Goal: Task Accomplishment & Management: Use online tool/utility

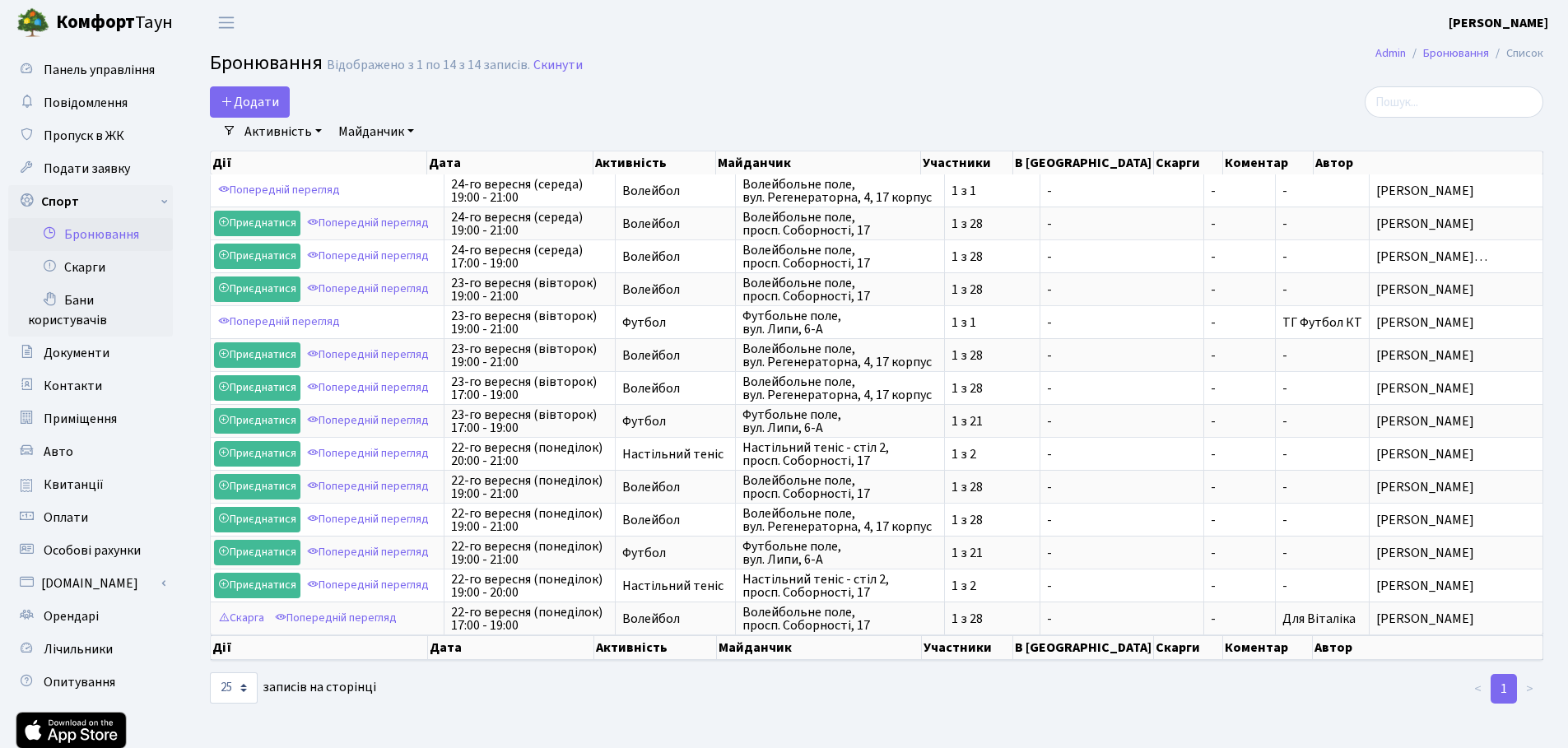
select select "25"
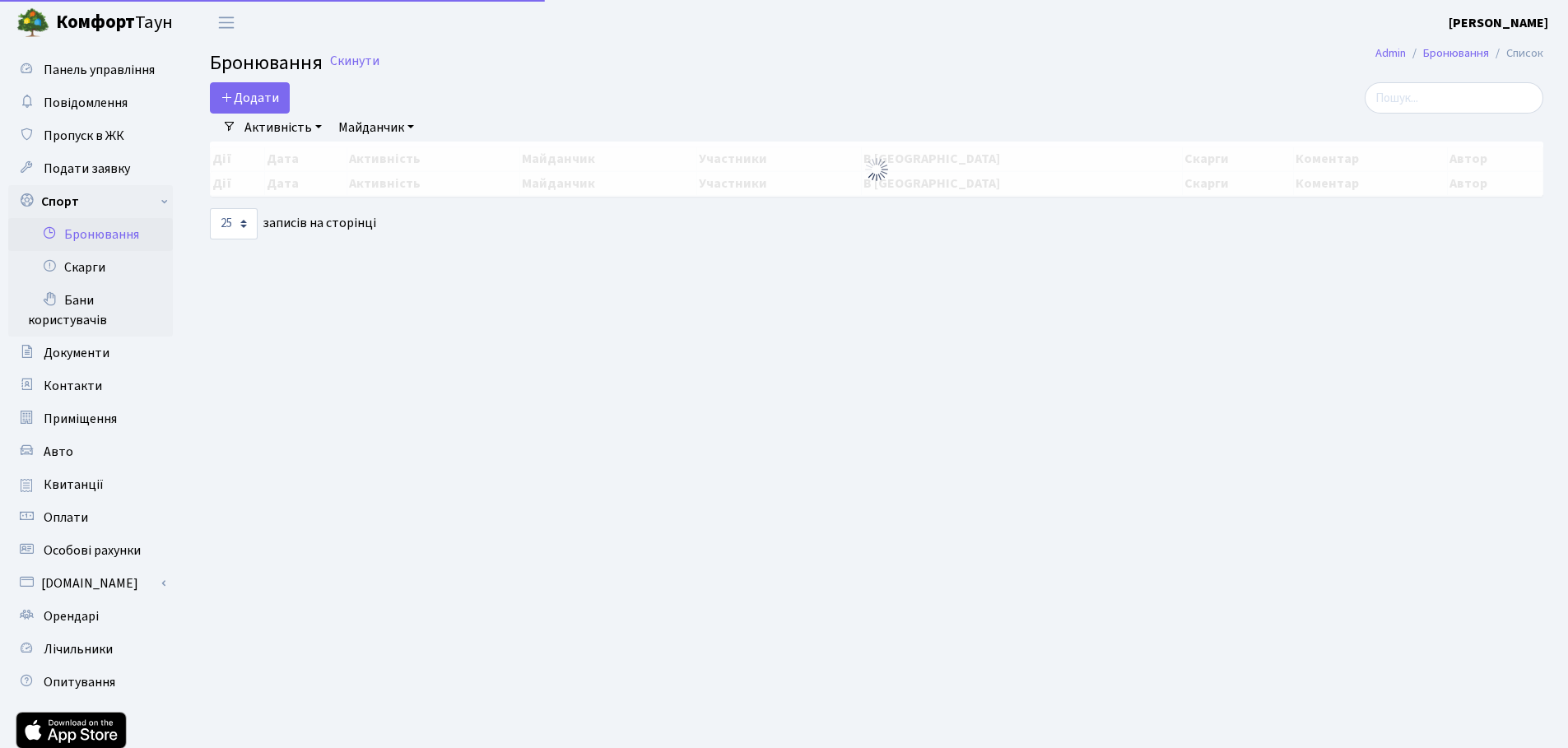
select select "25"
click at [299, 133] on link "Активність" at bounding box center [283, 127] width 91 height 28
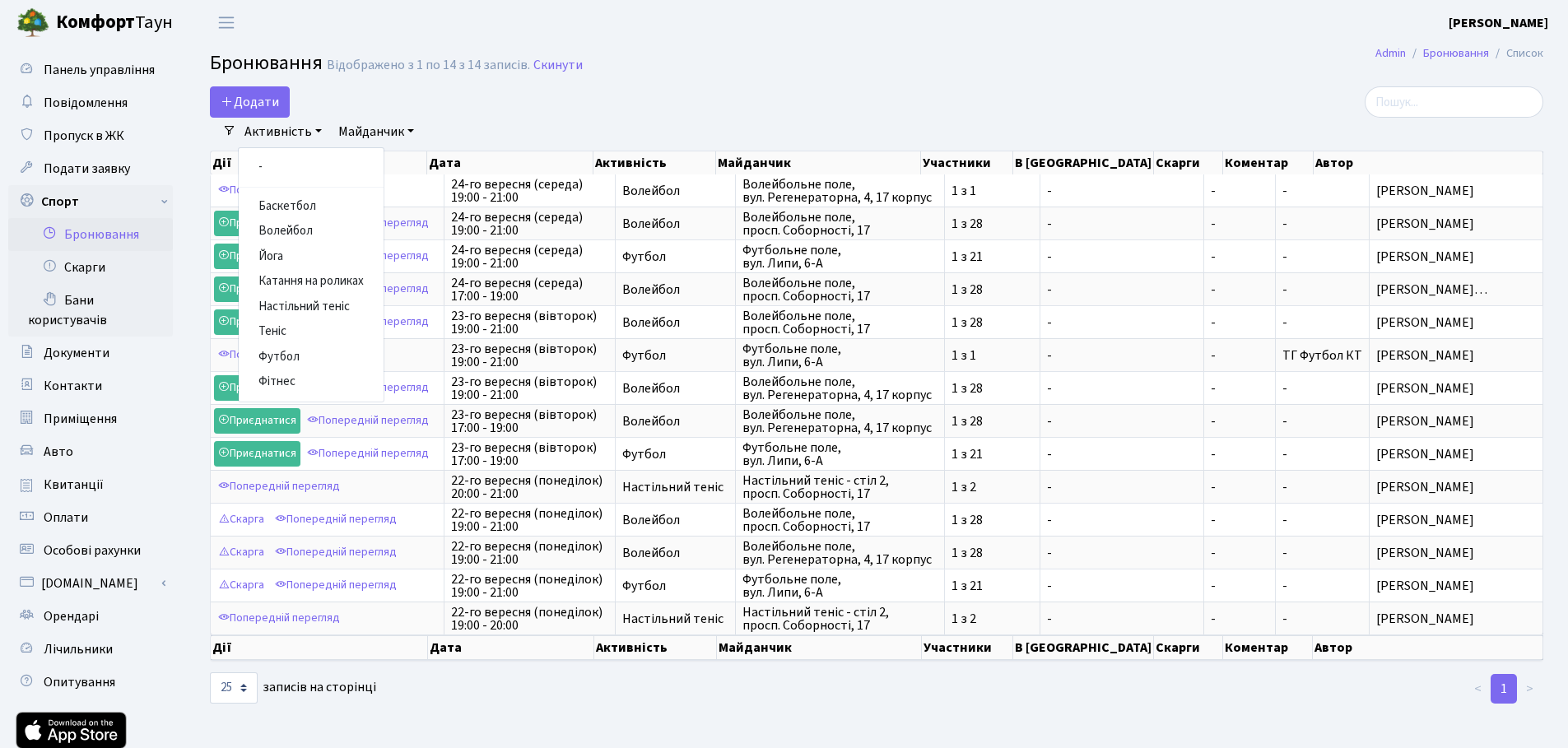
click at [380, 131] on link "Майданчик" at bounding box center [376, 132] width 89 height 28
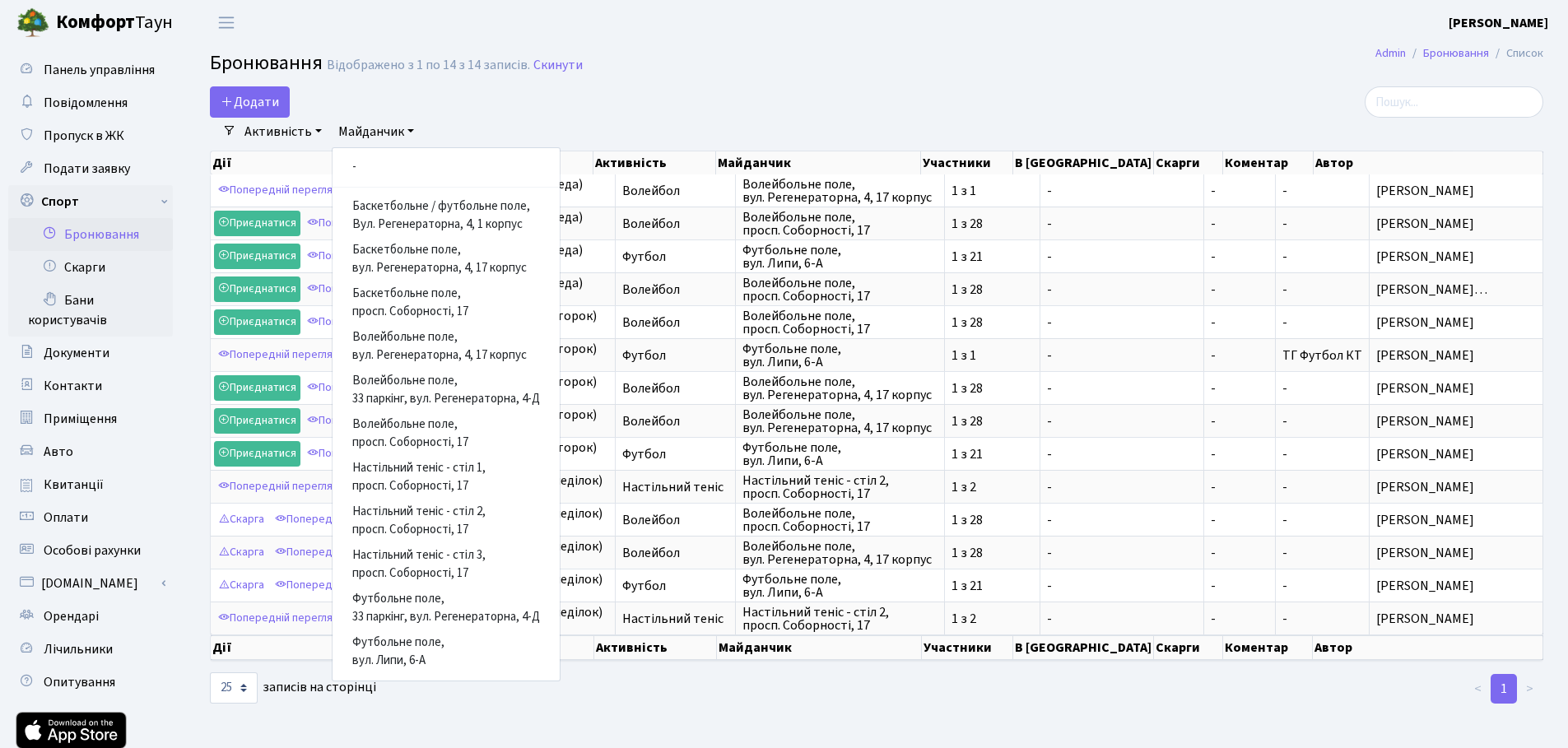
click at [552, 99] on div "Додати Активність Баскетбол Волейбол Йога Катання на роликах Настільний теніс Т…" at bounding box center [650, 102] width 881 height 31
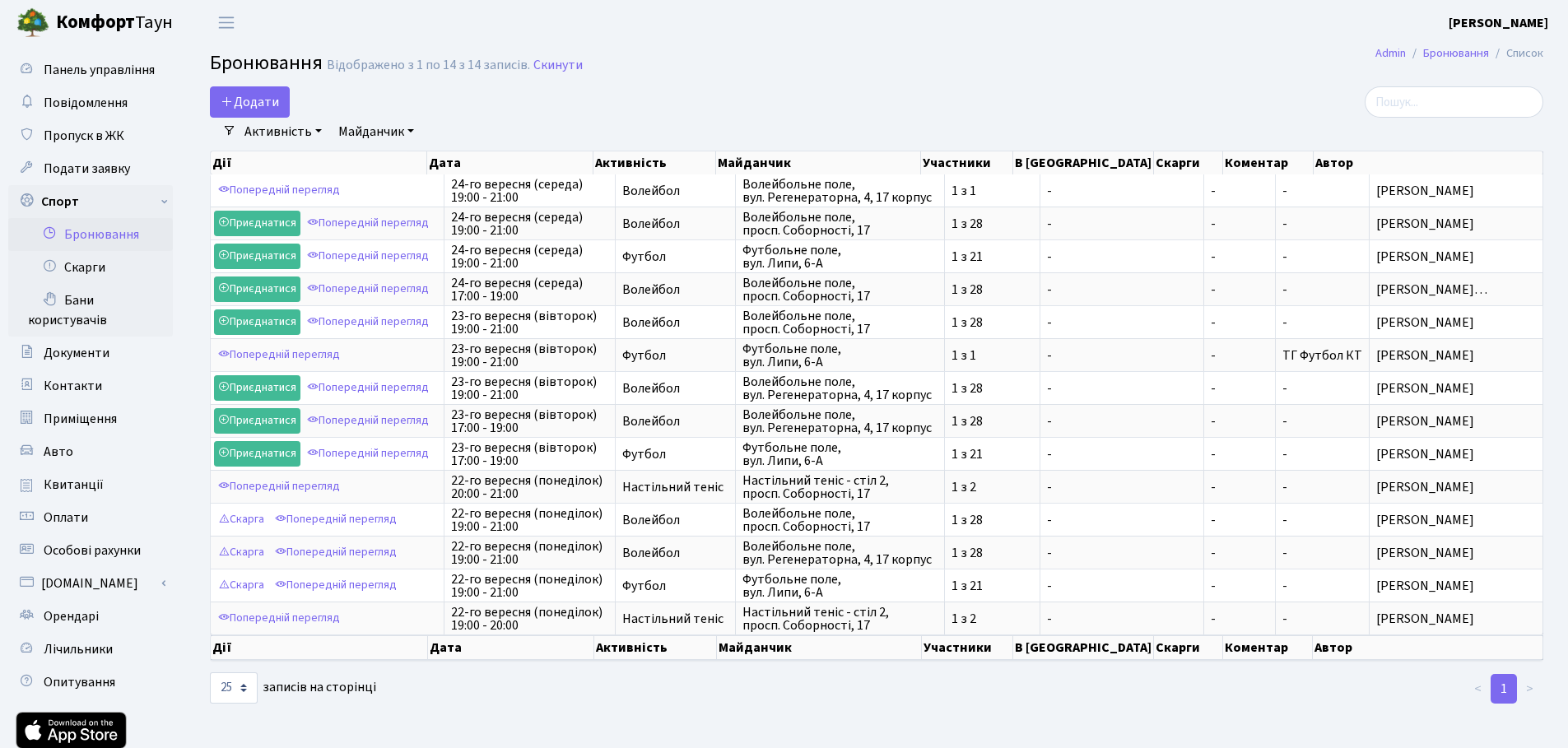
click at [552, 99] on div "Додати Активність Баскетбол Волейбол Йога Катання на роликах Настільний теніс Т…" at bounding box center [650, 102] width 881 height 31
